Goal: Download file/media

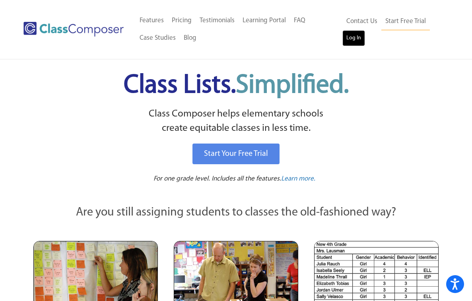
click at [344, 41] on link "Log In" at bounding box center [353, 38] width 23 height 16
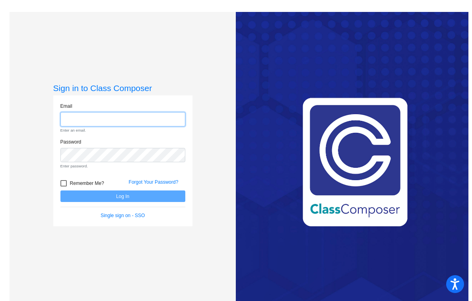
type input "tiffany.ahumada@hesperiausd.org"
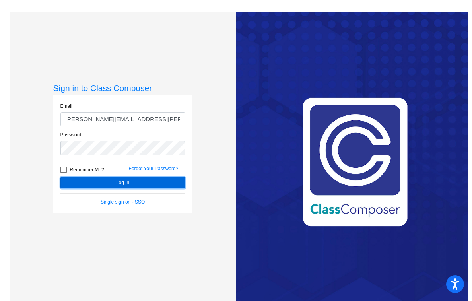
click at [118, 183] on button "Log In" at bounding box center [122, 183] width 125 height 12
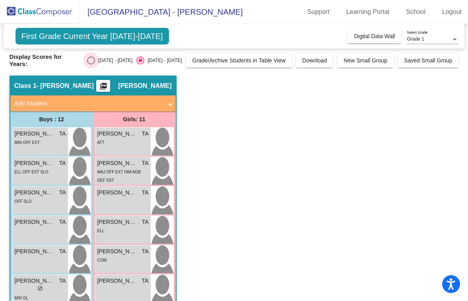
click at [91, 60] on div "Select an option" at bounding box center [91, 60] width 8 height 8
click at [91, 64] on input "2024 - 2025" at bounding box center [91, 64] width 0 height 0
radio input "true"
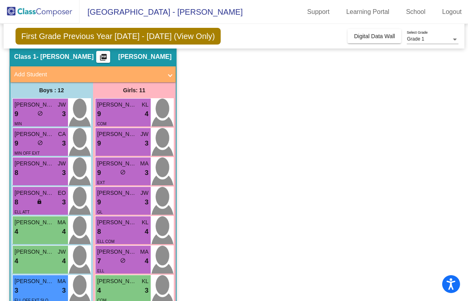
scroll to position [30, 0]
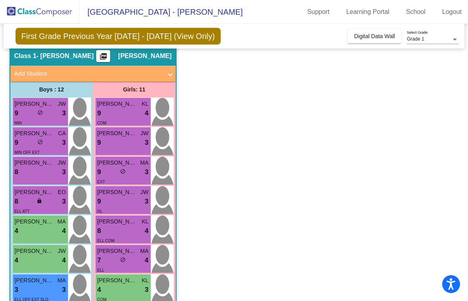
click at [106, 56] on mat-icon "picture_as_pdf" at bounding box center [104, 57] width 10 height 11
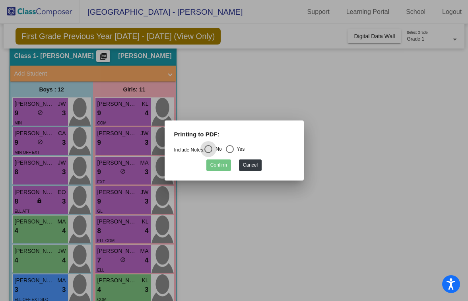
click at [234, 147] on div "Select an option" at bounding box center [230, 149] width 8 height 8
click at [230, 153] on input "Yes" at bounding box center [229, 153] width 0 height 0
radio input "true"
click at [222, 163] on button "Confirm" at bounding box center [218, 165] width 25 height 12
